Goal: Transaction & Acquisition: Book appointment/travel/reservation

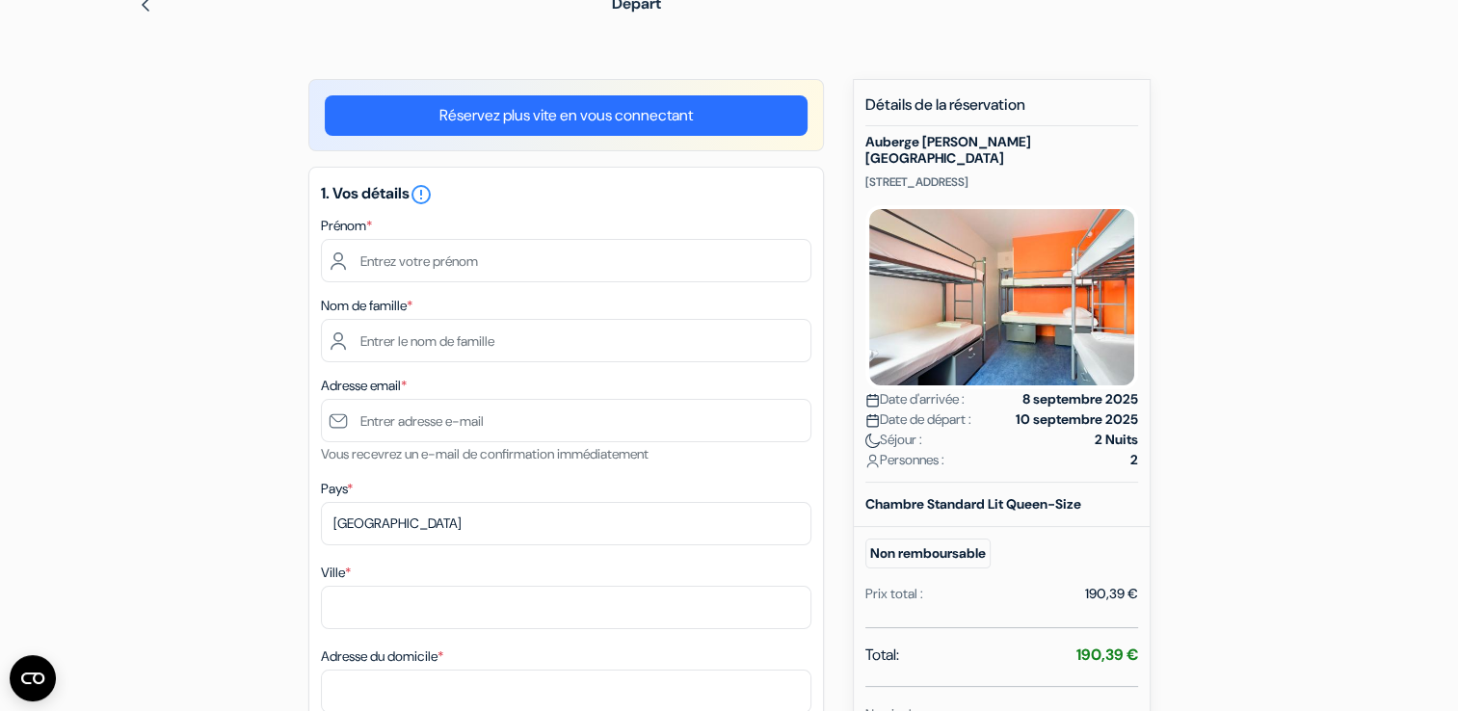
scroll to position [97, 0]
